Goal: Navigation & Orientation: Find specific page/section

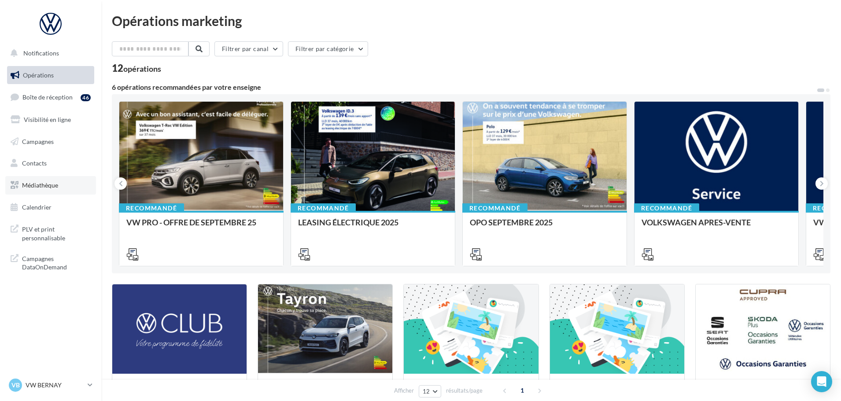
click at [55, 188] on span "Médiathèque" at bounding box center [40, 184] width 36 height 7
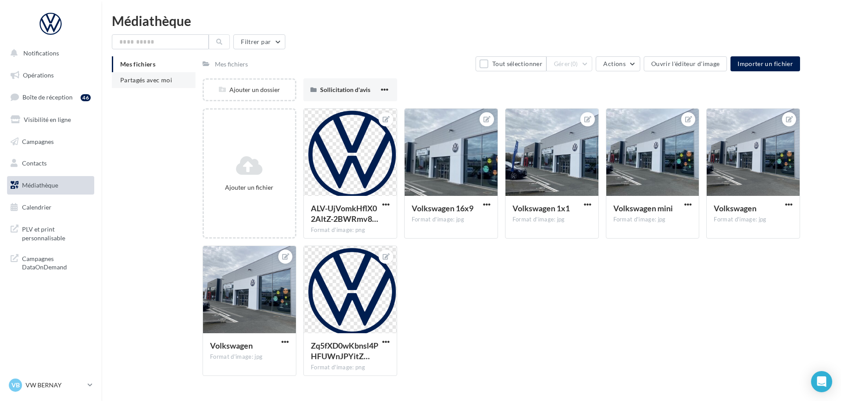
click at [178, 87] on li "Partagés avec moi" at bounding box center [154, 80] width 84 height 16
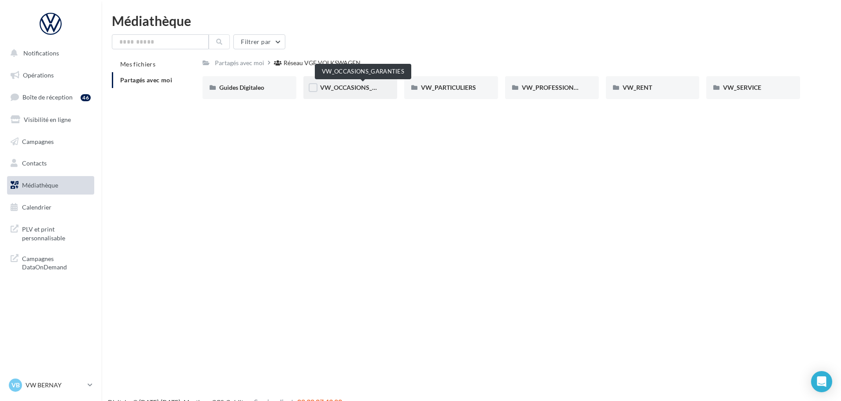
click at [351, 85] on span "VW_OCCASIONS_GARANTIES" at bounding box center [363, 87] width 86 height 7
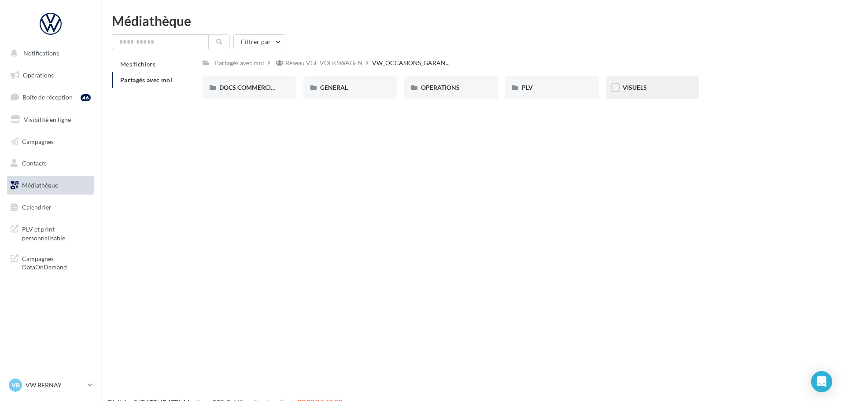
click at [639, 83] on div "VISUELS" at bounding box center [652, 87] width 60 height 9
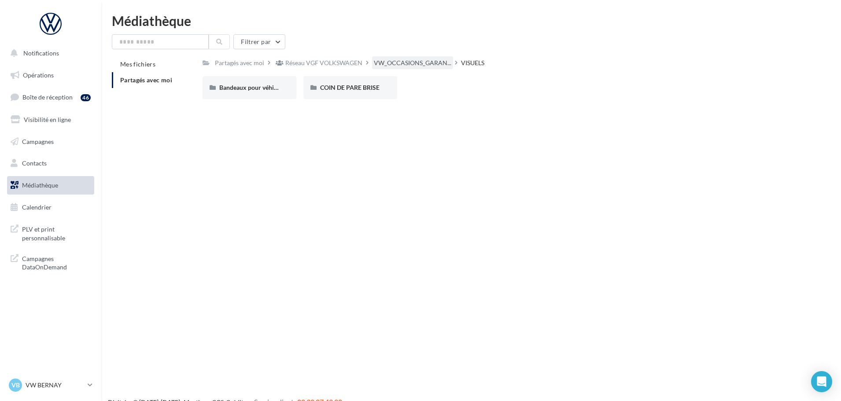
click at [400, 67] on span "VW_OCCASIONS_GARAN..." at bounding box center [412, 63] width 77 height 9
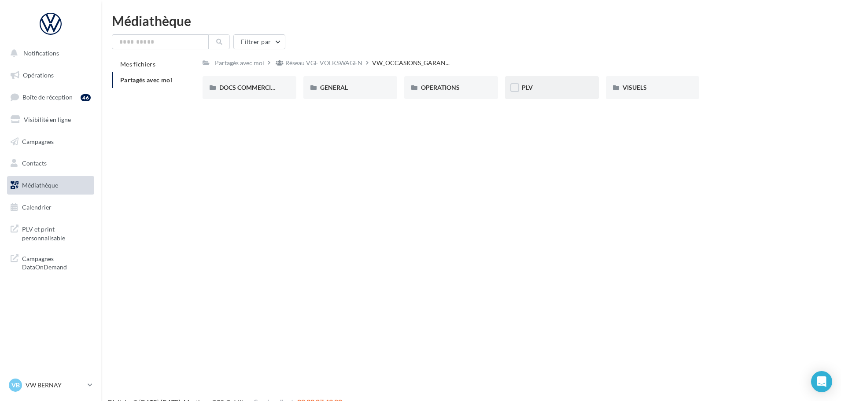
click at [526, 83] on div "PLV" at bounding box center [552, 87] width 94 height 23
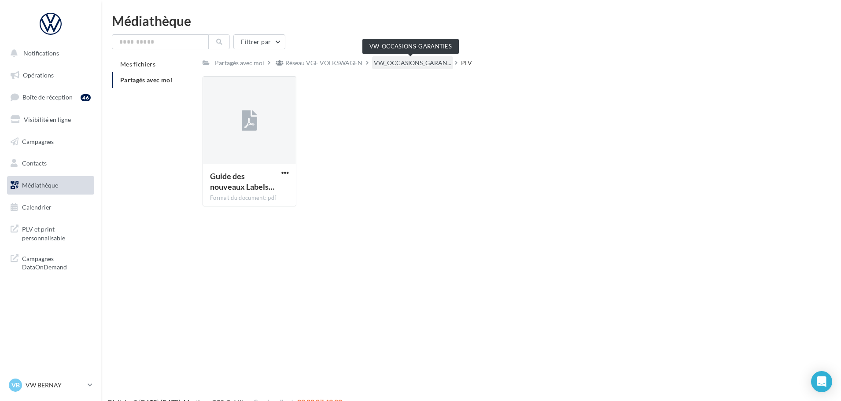
click at [396, 67] on span "VW_OCCASIONS_GARAN..." at bounding box center [412, 63] width 77 height 9
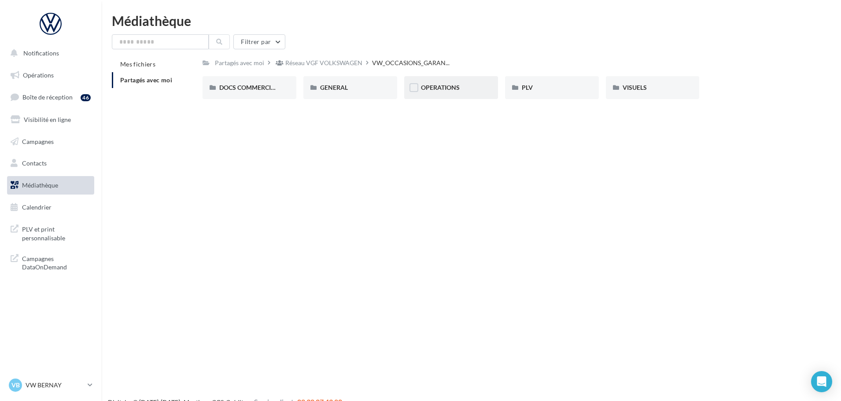
click at [447, 84] on span "OPERATIONS" at bounding box center [440, 87] width 39 height 7
click at [324, 63] on div "Réseau VGF VOLKSWAGEN" at bounding box center [323, 63] width 77 height 9
click at [740, 92] on div "VW_SERVICE" at bounding box center [753, 87] width 60 height 9
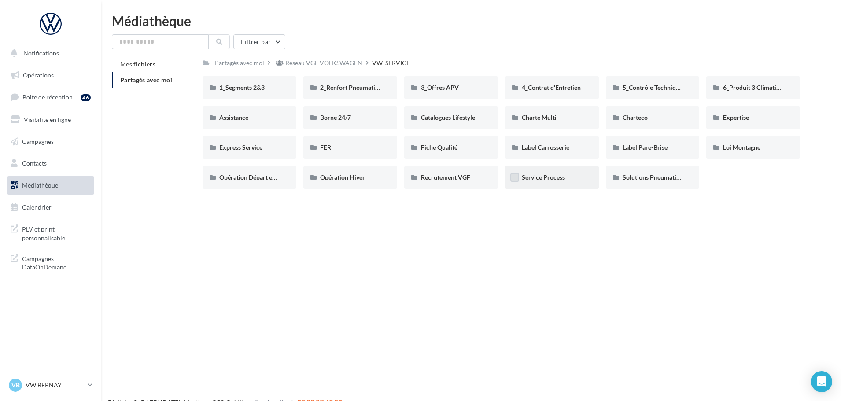
click at [519, 177] on label at bounding box center [514, 177] width 9 height 9
click at [531, 177] on span "Service Process" at bounding box center [543, 176] width 43 height 7
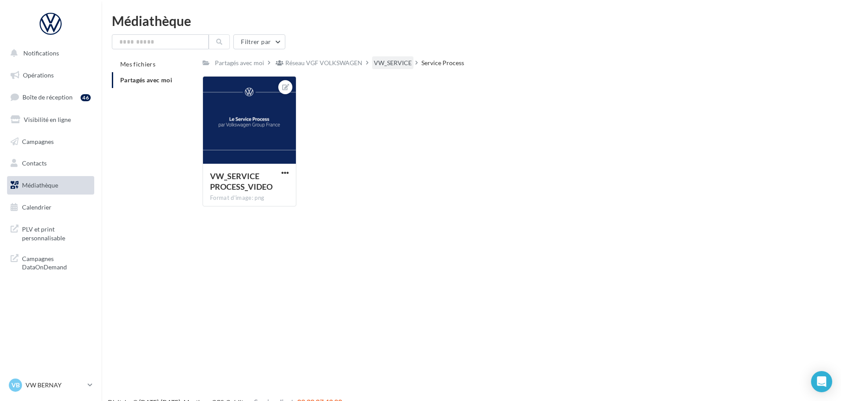
click at [390, 63] on div "VW_SERVICE" at bounding box center [393, 63] width 38 height 9
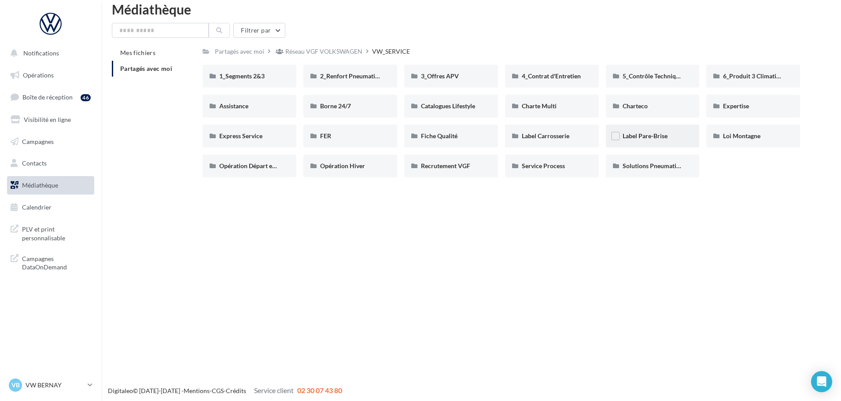
scroll to position [14, 0]
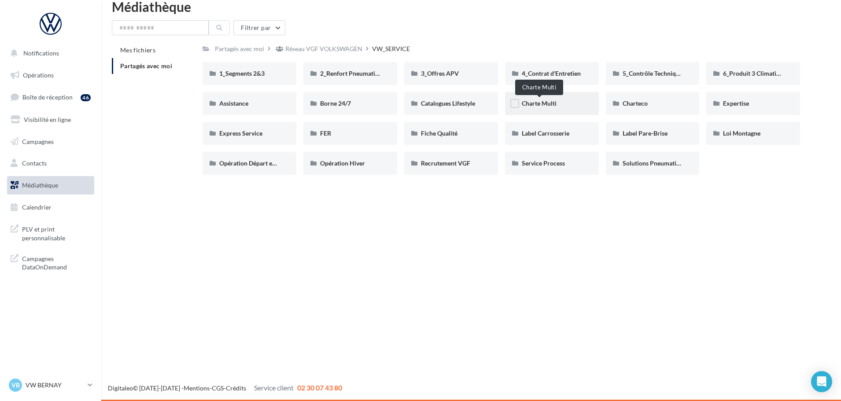
click at [540, 105] on span "Charte Multi" at bounding box center [539, 102] width 35 height 7
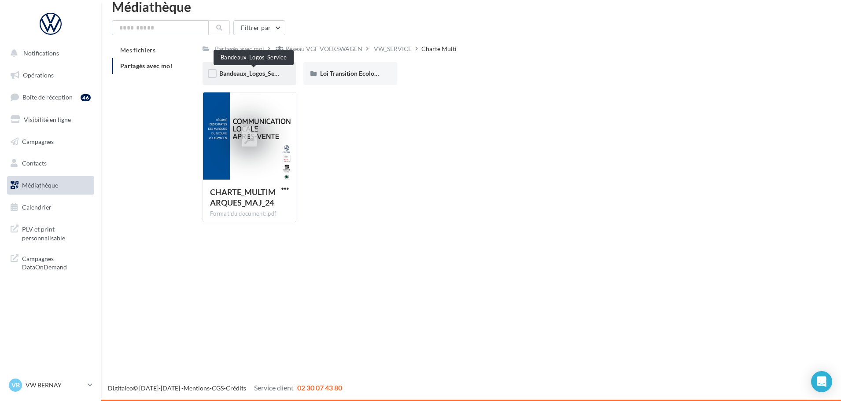
click at [263, 77] on span "Bandeaux_Logos_Service" at bounding box center [253, 73] width 69 height 7
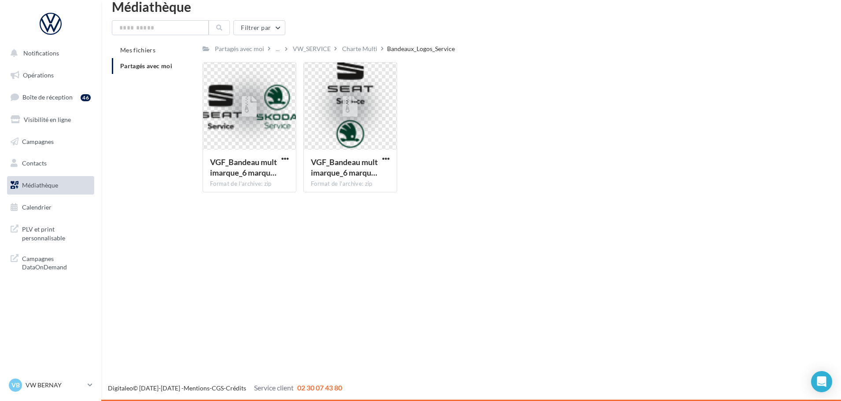
click at [352, 42] on div "Filtrer par Mes fichiers Partagés avec moi Partagés avec moi ... VW_SERVICE Cha…" at bounding box center [471, 109] width 718 height 179
click at [359, 49] on div "Charte Multi" at bounding box center [359, 48] width 35 height 9
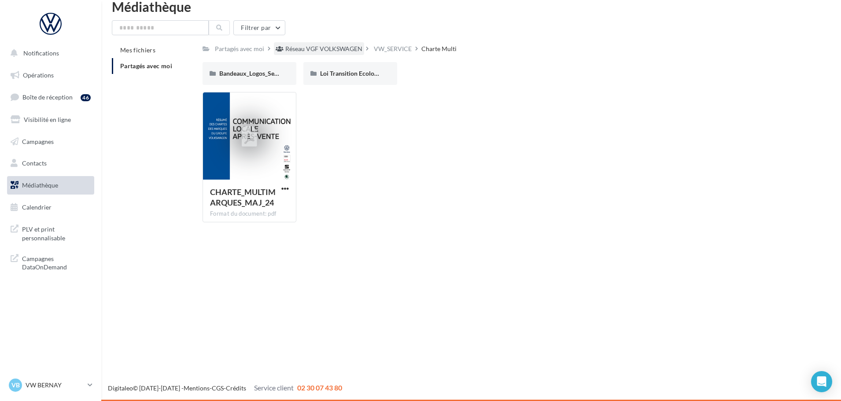
click at [309, 49] on div "Réseau VGF VOLKSWAGEN" at bounding box center [323, 48] width 77 height 9
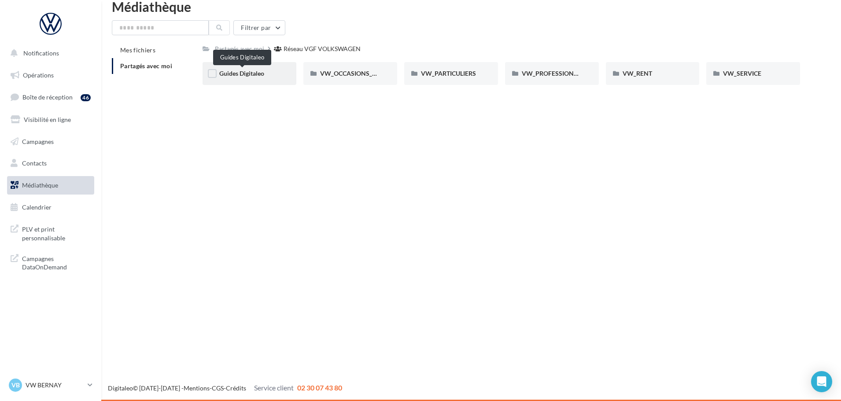
click at [236, 72] on span "Guides Digitaleo" at bounding box center [241, 73] width 45 height 7
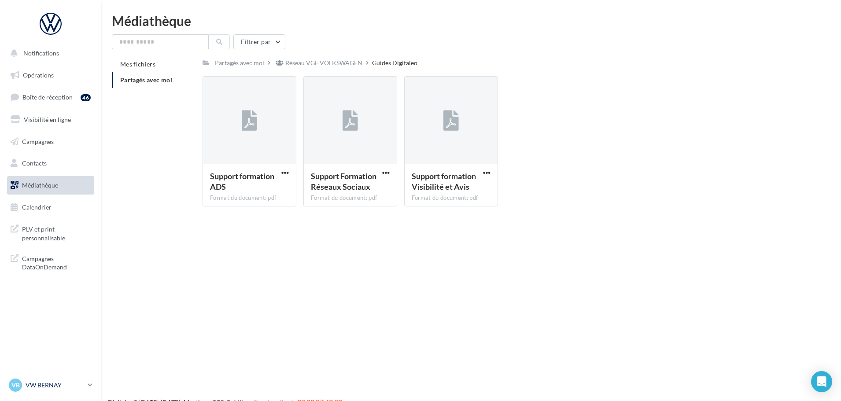
scroll to position [14, 0]
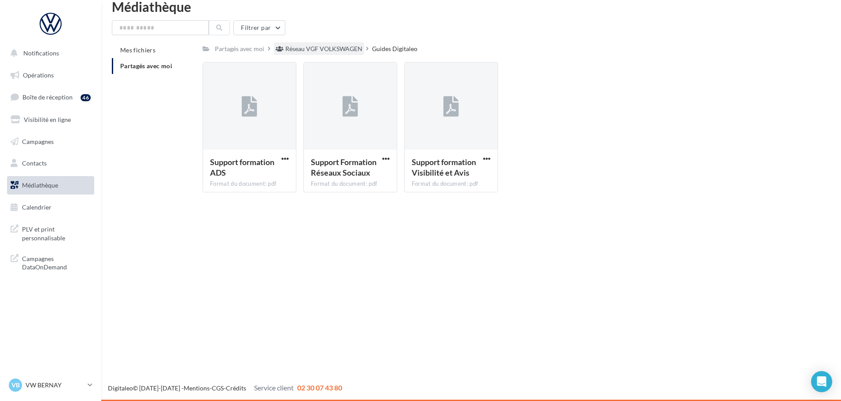
click at [333, 47] on div "Réseau VGF VOLKSWAGEN" at bounding box center [323, 48] width 77 height 9
